Goal: Obtain resource: Download file/media

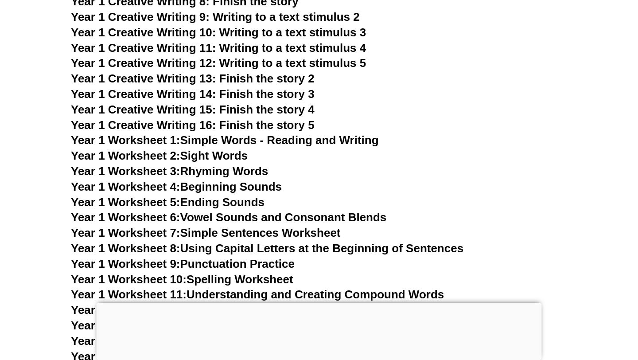
scroll to position [1595, 0]
click at [313, 303] on div at bounding box center [319, 303] width 445 height 0
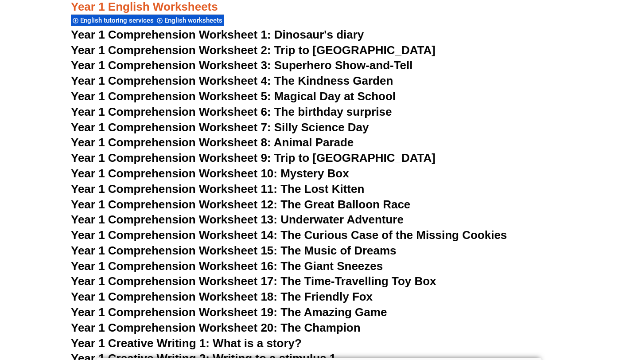
scroll to position [1146, 0]
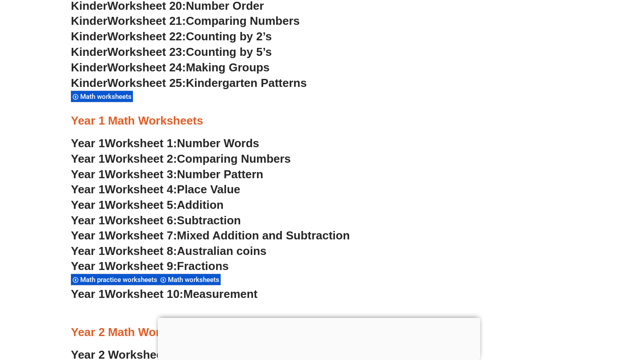
scroll to position [755, 0]
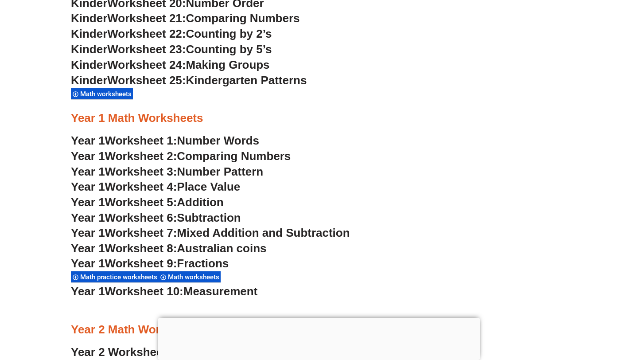
click at [230, 250] on span "Australian coins" at bounding box center [221, 247] width 89 height 13
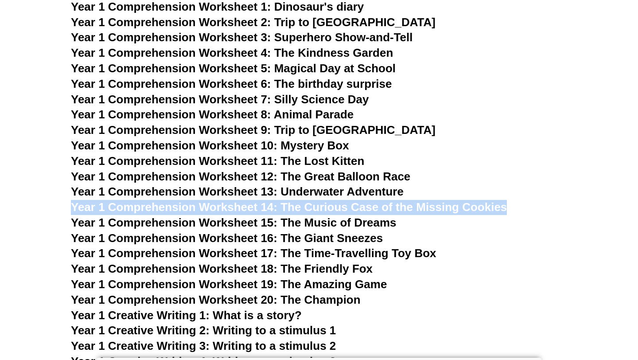
scroll to position [1175, 0]
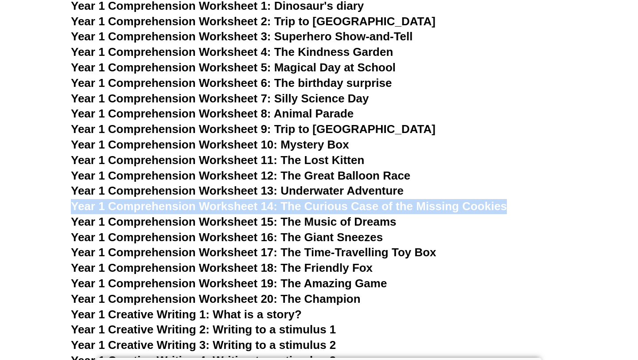
click at [283, 221] on span "Year 1 Comprehension Worksheet 15: The Music of Dreams" at bounding box center [234, 221] width 326 height 13
